Goal: Check status: Check status

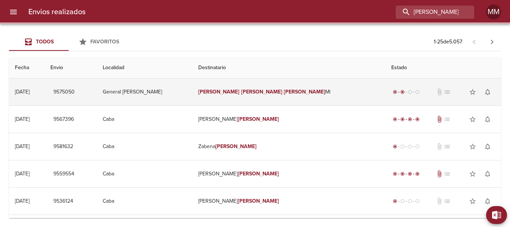
type input "[PERSON_NAME]"
click at [385, 102] on td "radio_button_checked radio_button_checked radio_button_unchecked radio_button_u…" at bounding box center [443, 91] width 116 height 27
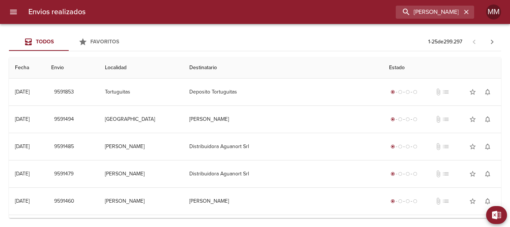
click at [410, 4] on div "Envios realizados [PERSON_NAME] MM" at bounding box center [255, 12] width 510 height 24
click at [404, 15] on input "[PERSON_NAME]" at bounding box center [414, 12] width 96 height 13
click at [443, 16] on input "[PERSON_NAME]" at bounding box center [414, 12] width 96 height 13
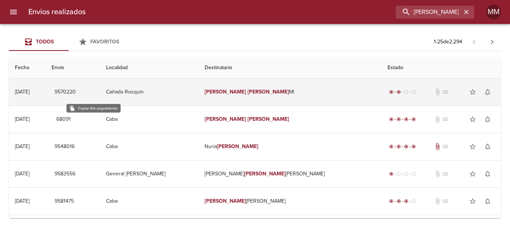
click at [76, 92] on span "9570220" at bounding box center [65, 91] width 21 height 9
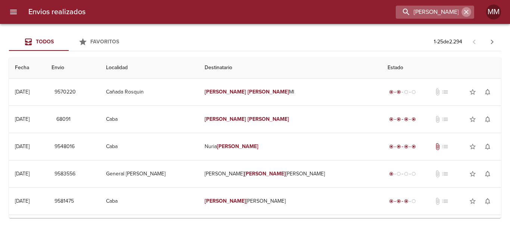
click at [467, 10] on icon "button" at bounding box center [466, 11] width 7 height 7
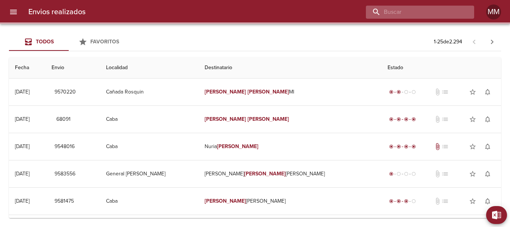
paste input "[PERSON_NAME]"
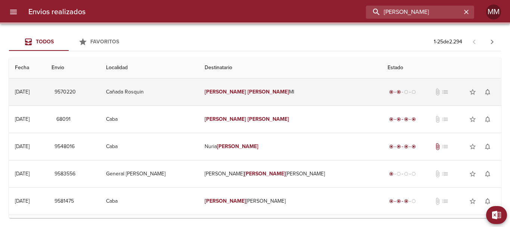
type input "[PERSON_NAME]"
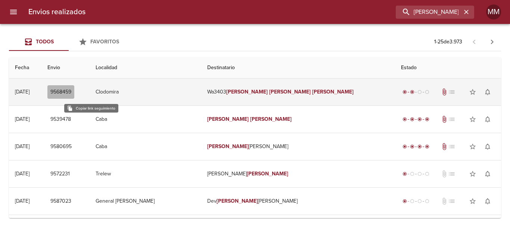
click at [71, 92] on span "9568459" at bounding box center [60, 91] width 21 height 9
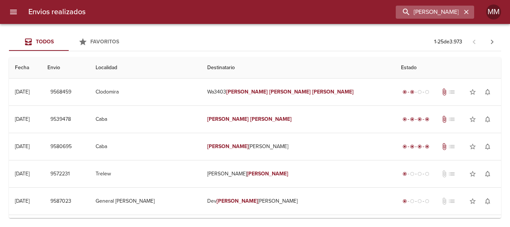
click at [468, 12] on icon "button" at bounding box center [466, 11] width 7 height 7
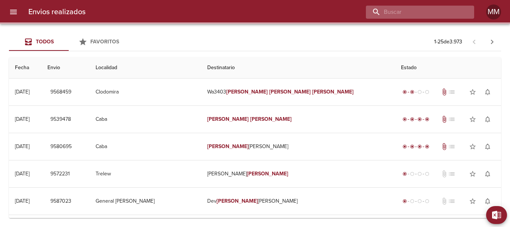
paste input "[PERSON_NAME] [PERSON_NAME]"
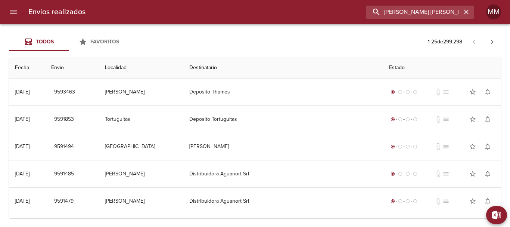
type input "[PERSON_NAME] [PERSON_NAME]"
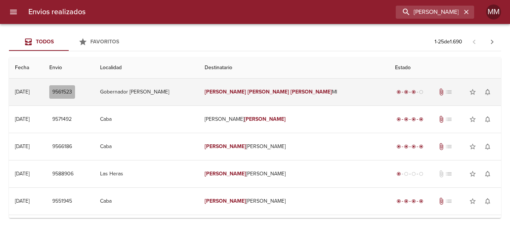
click at [72, 89] on span "9561523" at bounding box center [62, 91] width 20 height 9
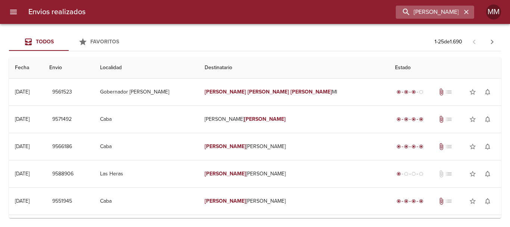
click at [469, 14] on icon "button" at bounding box center [466, 11] width 7 height 7
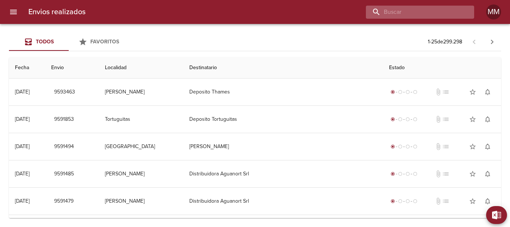
paste input "[PERSON_NAME]"
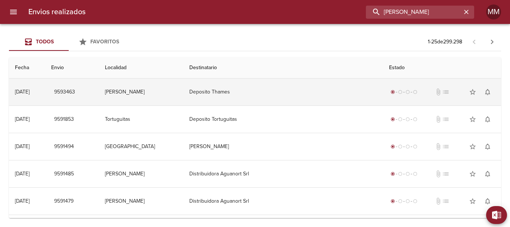
type input "[PERSON_NAME]"
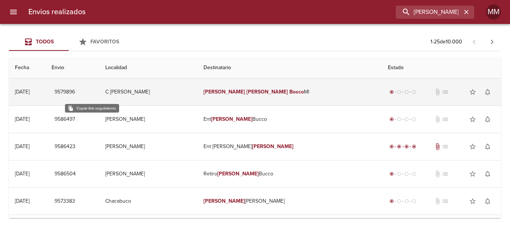
click at [75, 95] on span "9579896" at bounding box center [65, 91] width 21 height 9
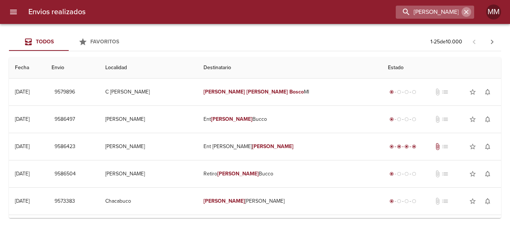
click at [468, 12] on icon "button" at bounding box center [466, 11] width 7 height 7
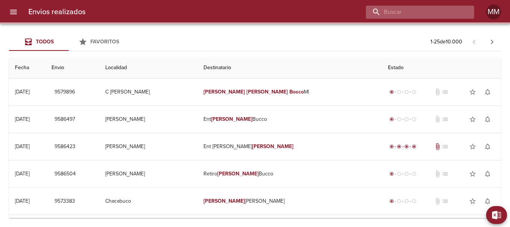
paste input "[PERSON_NAME] [PERSON_NAME]"
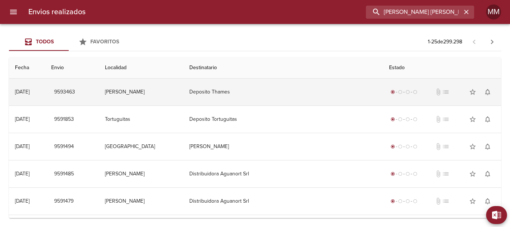
type input "[PERSON_NAME] [PERSON_NAME]"
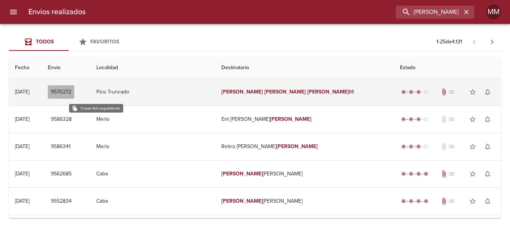
click at [71, 94] on span "9570272" at bounding box center [61, 91] width 21 height 9
